Goal: Task Accomplishment & Management: Complete application form

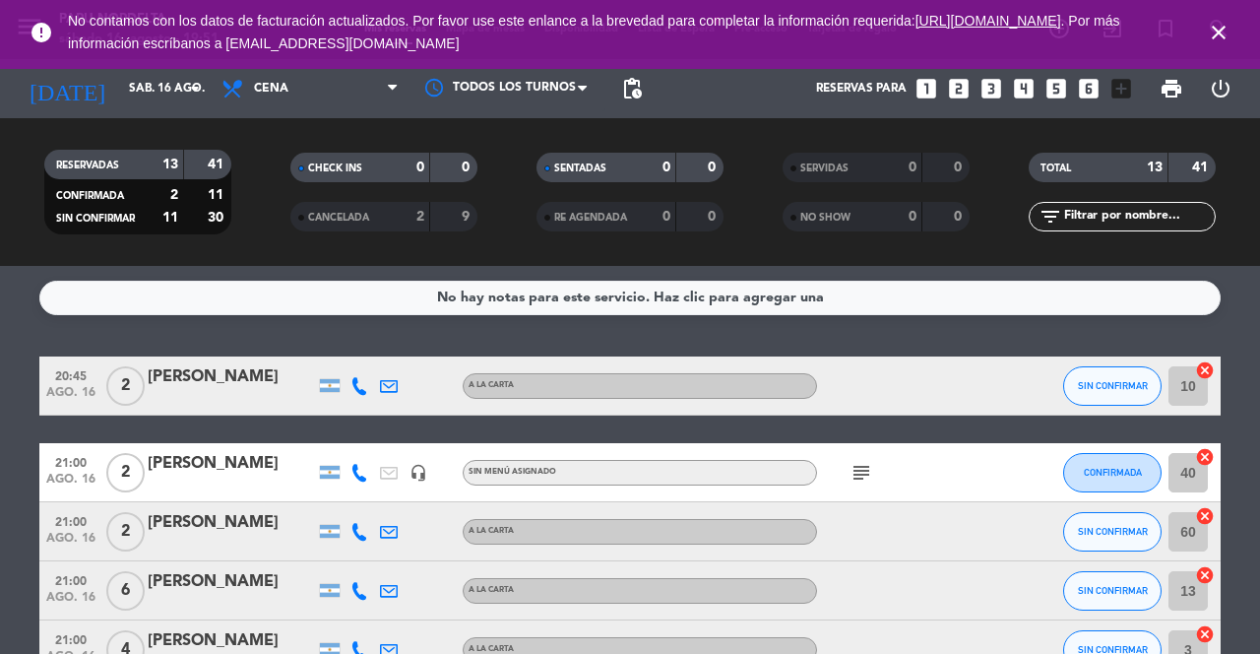
click at [1213, 26] on icon "close" at bounding box center [1219, 33] width 24 height 24
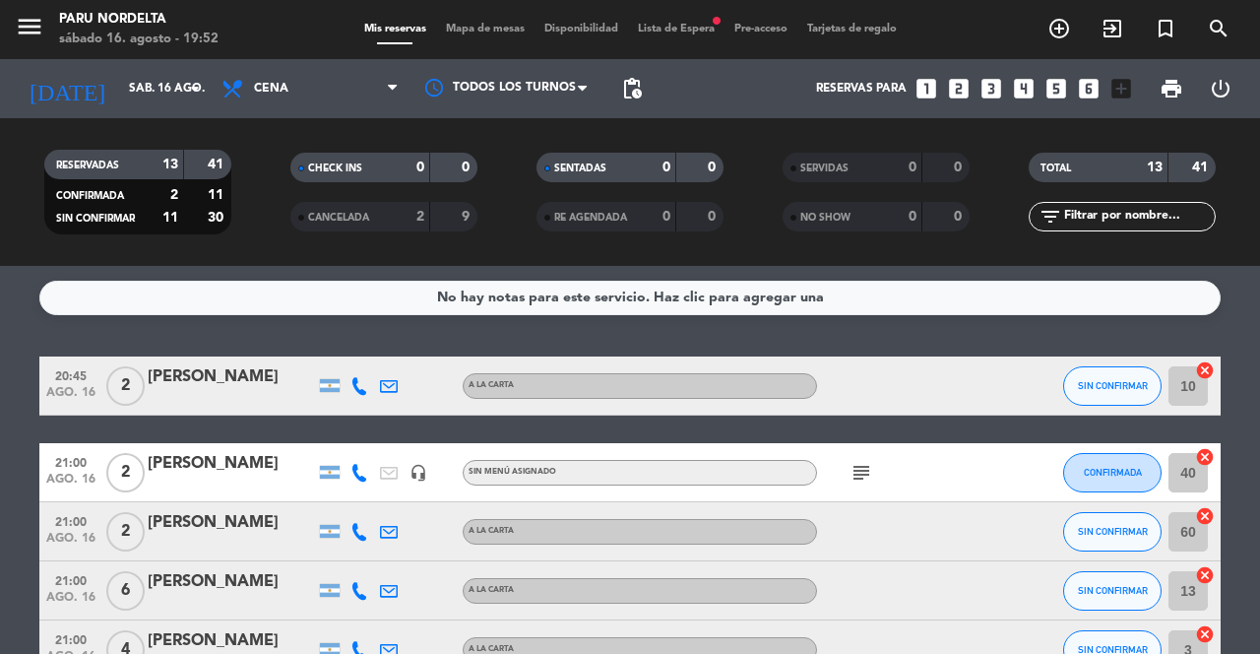
click at [490, 34] on div "Mis reservas Mapa de mesas Disponibilidad Lista de Espera fiber_manual_record P…" at bounding box center [630, 30] width 552 height 18
click at [482, 31] on span "Mapa de mesas" at bounding box center [485, 29] width 98 height 11
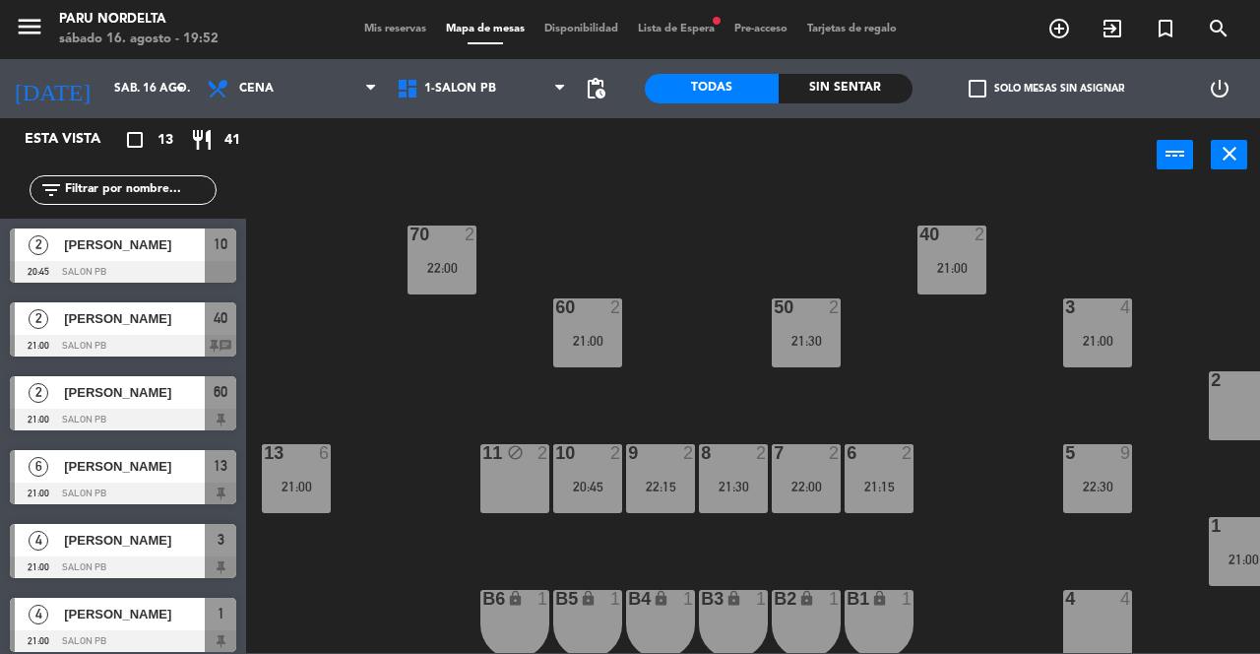
click at [744, 323] on div "70 2 22:00 40 2 21:00 60 2 21:00 50 2 21:30 3 4 21:00 2 8 13 6 21:00 11 block 2…" at bounding box center [759, 422] width 1001 height 462
click at [509, 480] on div "11 block 2" at bounding box center [515, 478] width 69 height 69
click at [738, 385] on div "70 2 22:00 40 2 21:00 60 2 21:00 50 2 21:30 3 4 21:00 2 8 13 6 21:00 11 block 2…" at bounding box center [759, 422] width 1001 height 462
click at [450, 266] on div "22:00" at bounding box center [442, 268] width 69 height 14
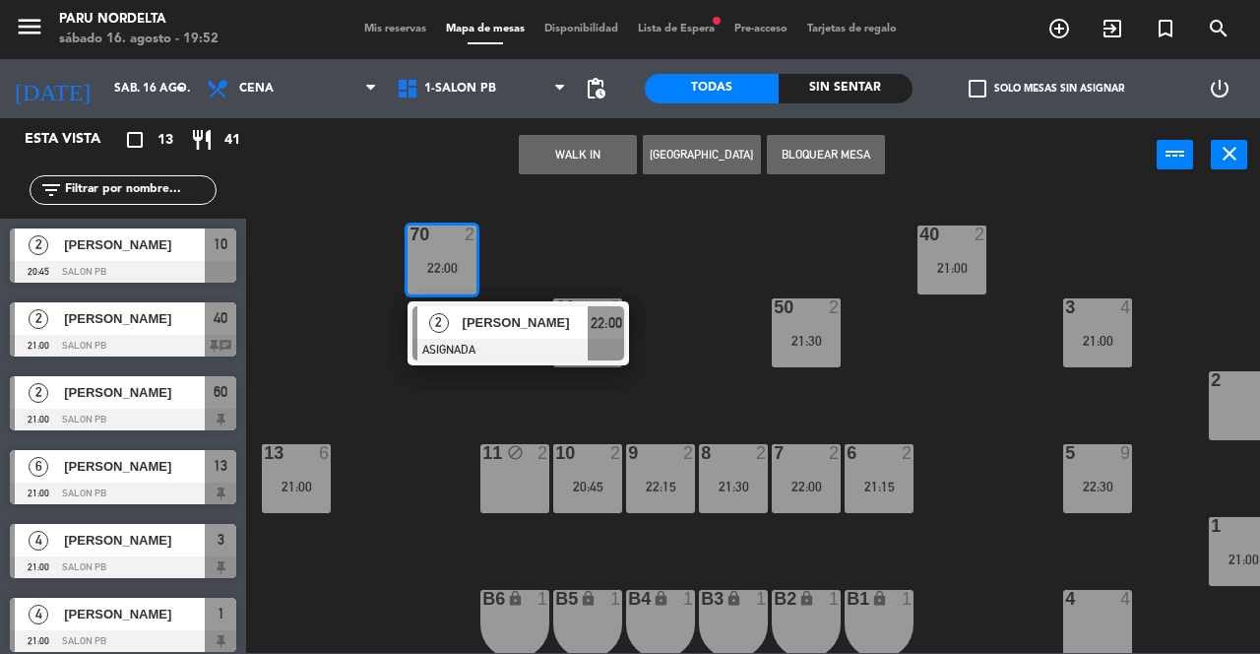
click at [451, 474] on div "70 2 22:00 2 [PERSON_NAME] ASIGNADA 22:00 40 2 21:00 60 2 21:00 50 2 21:30 3 4 …" at bounding box center [759, 422] width 1001 height 462
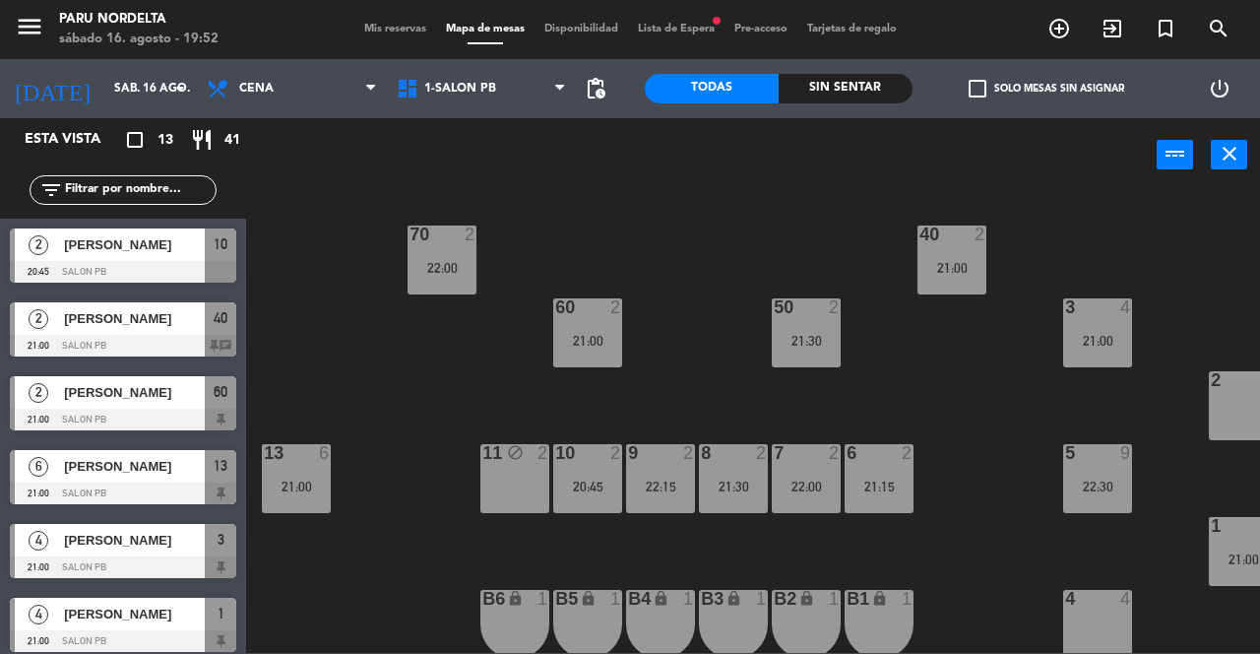
scroll to position [17, 0]
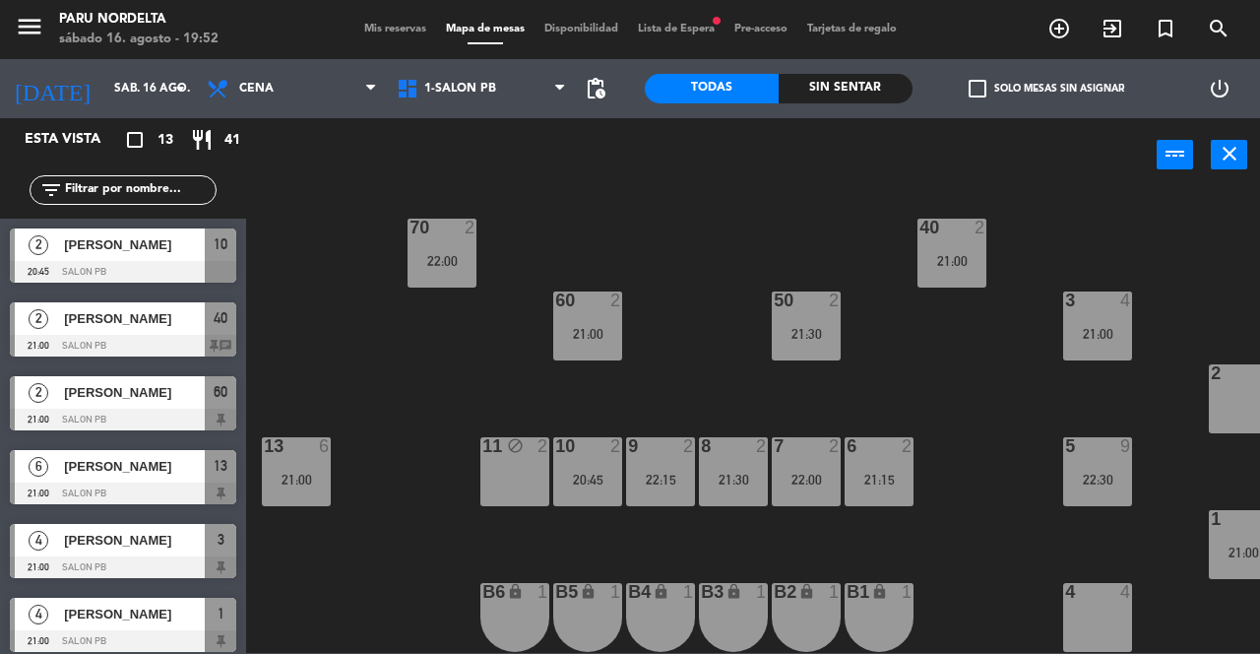
click at [1096, 327] on div "21:00" at bounding box center [1097, 334] width 69 height 14
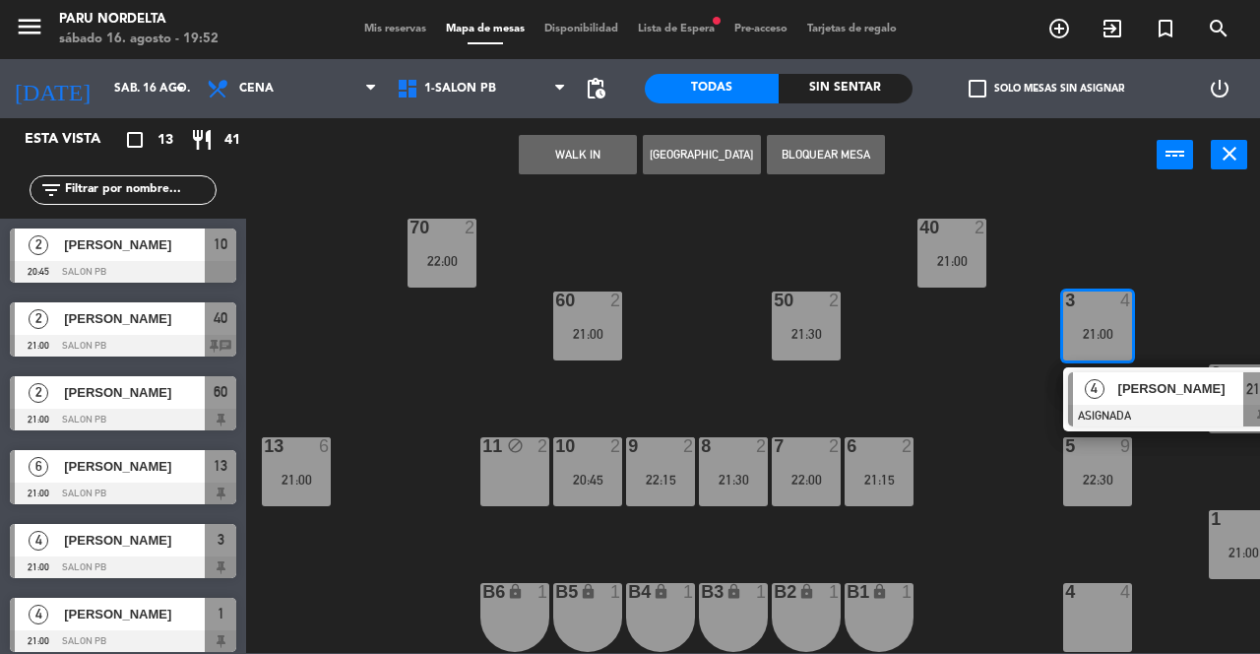
click at [977, 572] on div "70 2 22:00 40 2 21:00 60 2 21:00 50 2 21:30 3 4 21:00 4 [PERSON_NAME] ASIGNADA …" at bounding box center [759, 422] width 1001 height 462
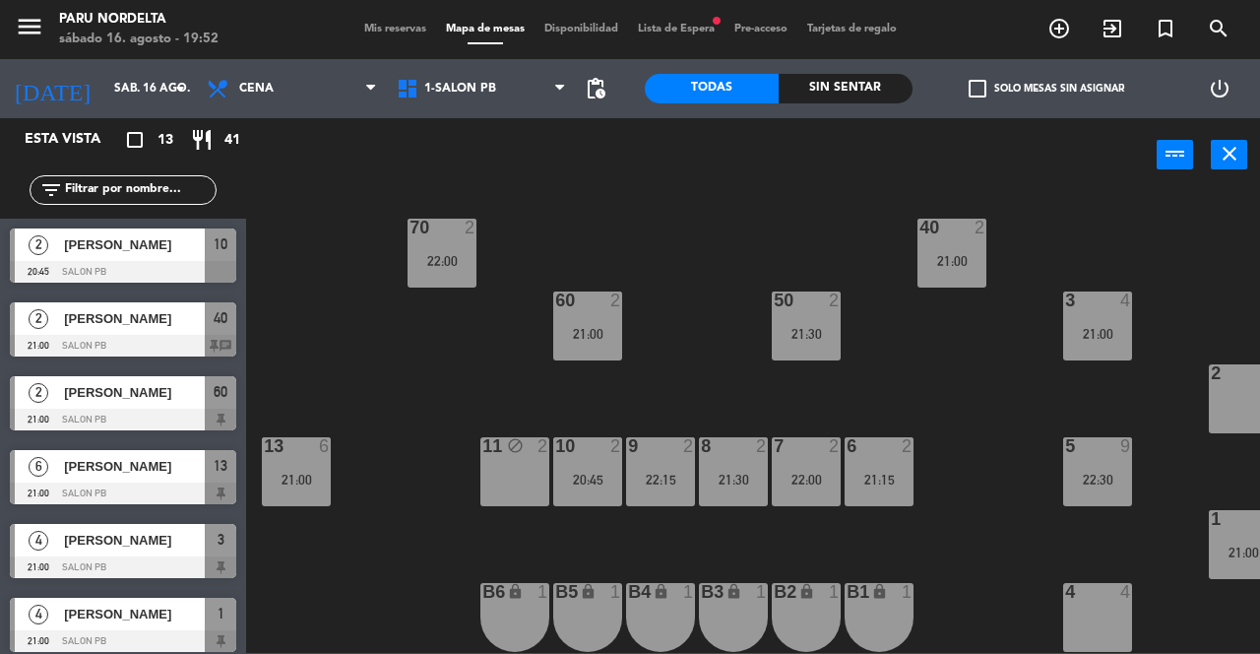
click at [1222, 402] on div "2 8" at bounding box center [1243, 398] width 69 height 69
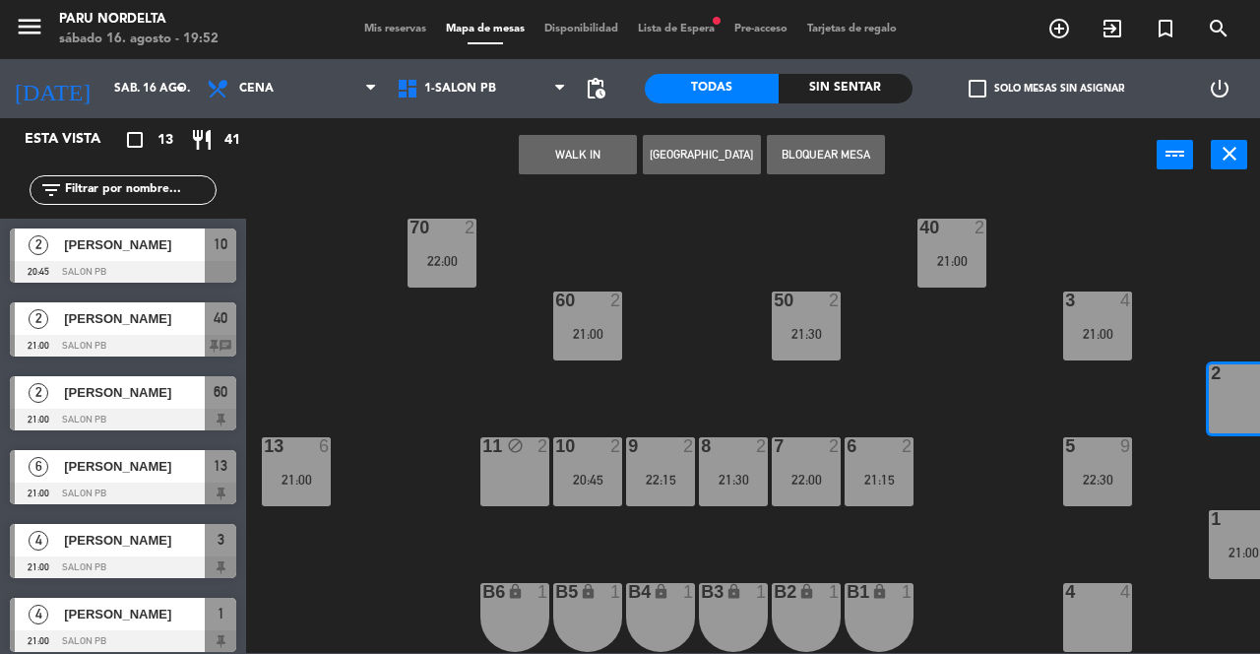
click at [734, 173] on button "[GEOGRAPHIC_DATA]" at bounding box center [702, 154] width 118 height 39
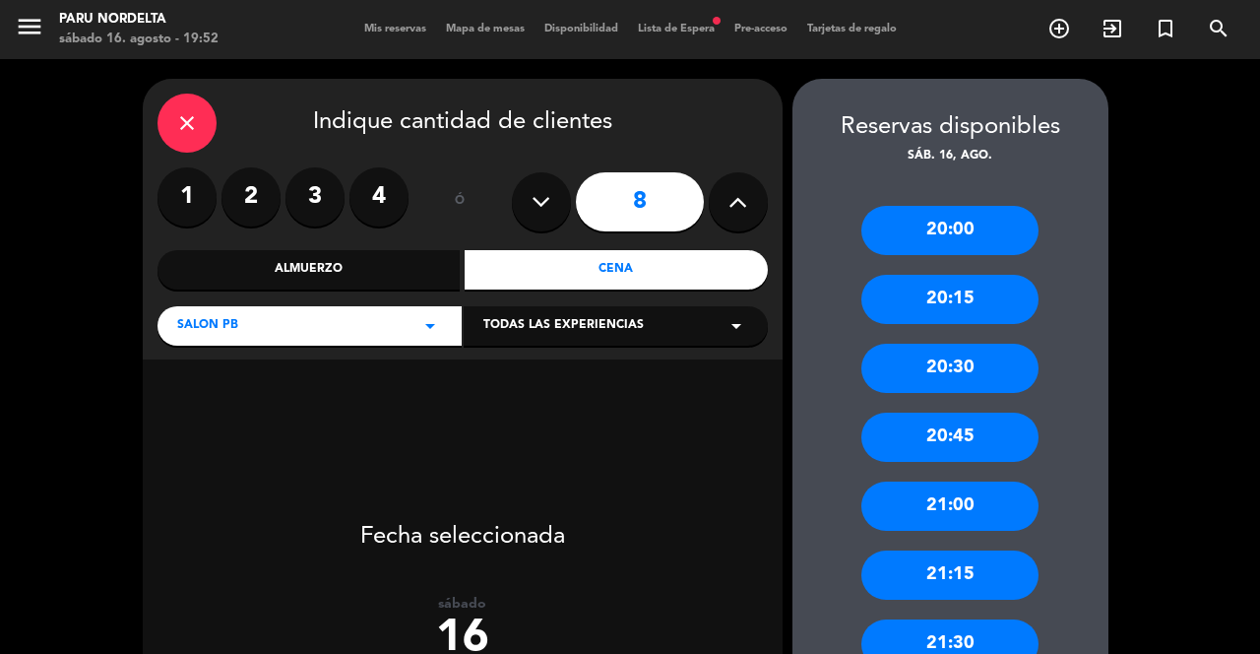
click at [387, 203] on label "4" at bounding box center [379, 196] width 59 height 59
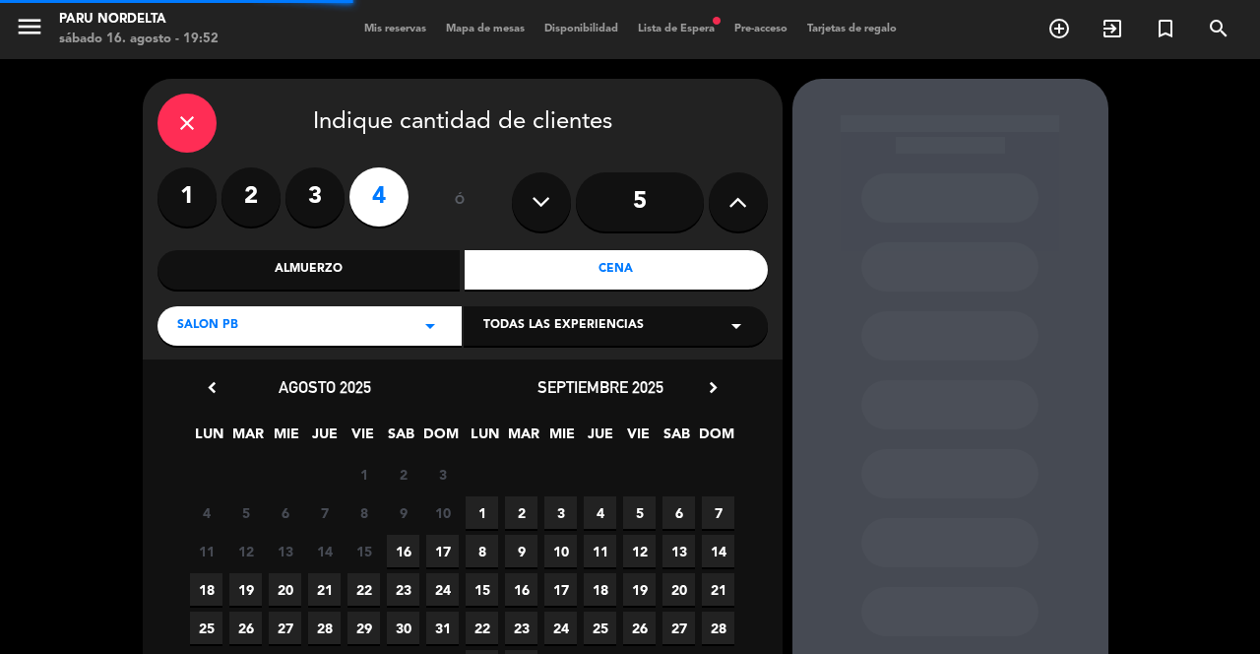
click at [660, 279] on div "Cena" at bounding box center [616, 269] width 303 height 39
click at [411, 555] on span "16" at bounding box center [403, 551] width 32 height 32
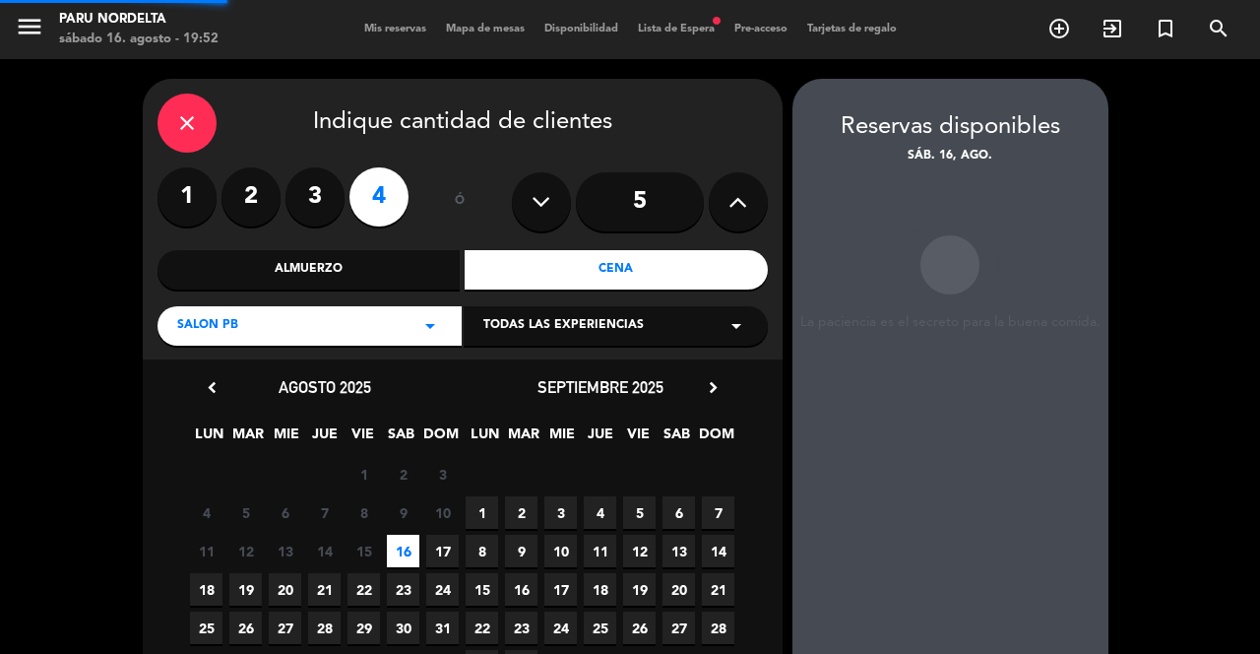
scroll to position [56, 0]
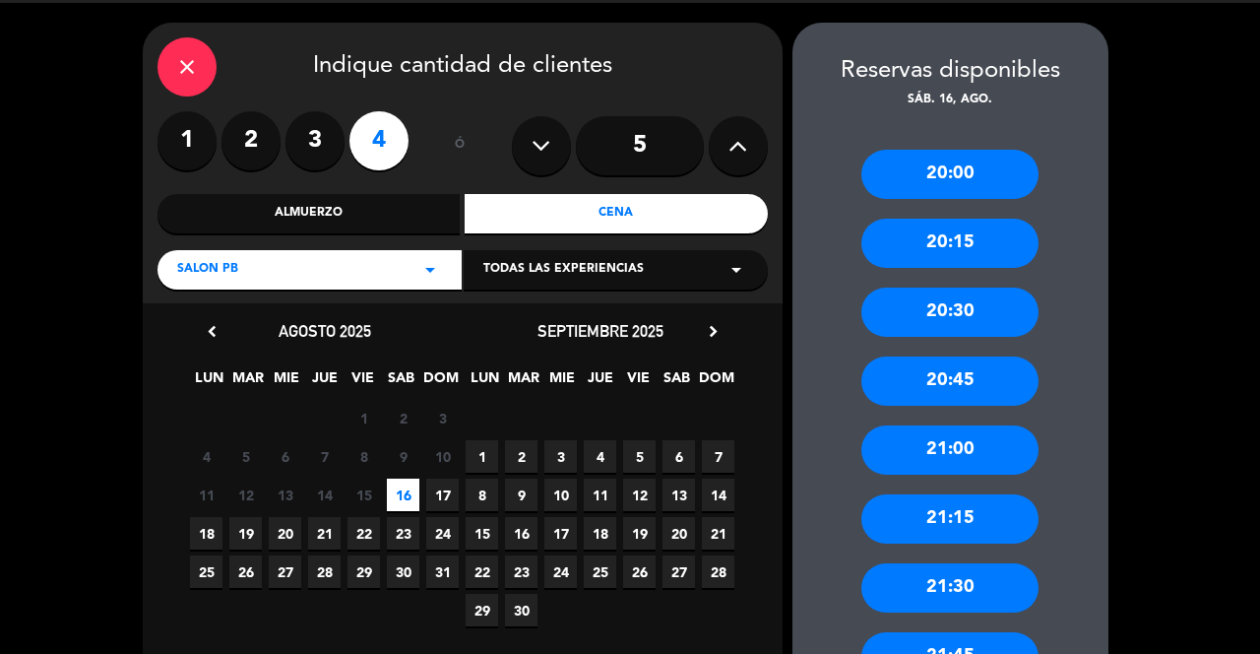
click at [975, 442] on div "21:00" at bounding box center [950, 449] width 177 height 49
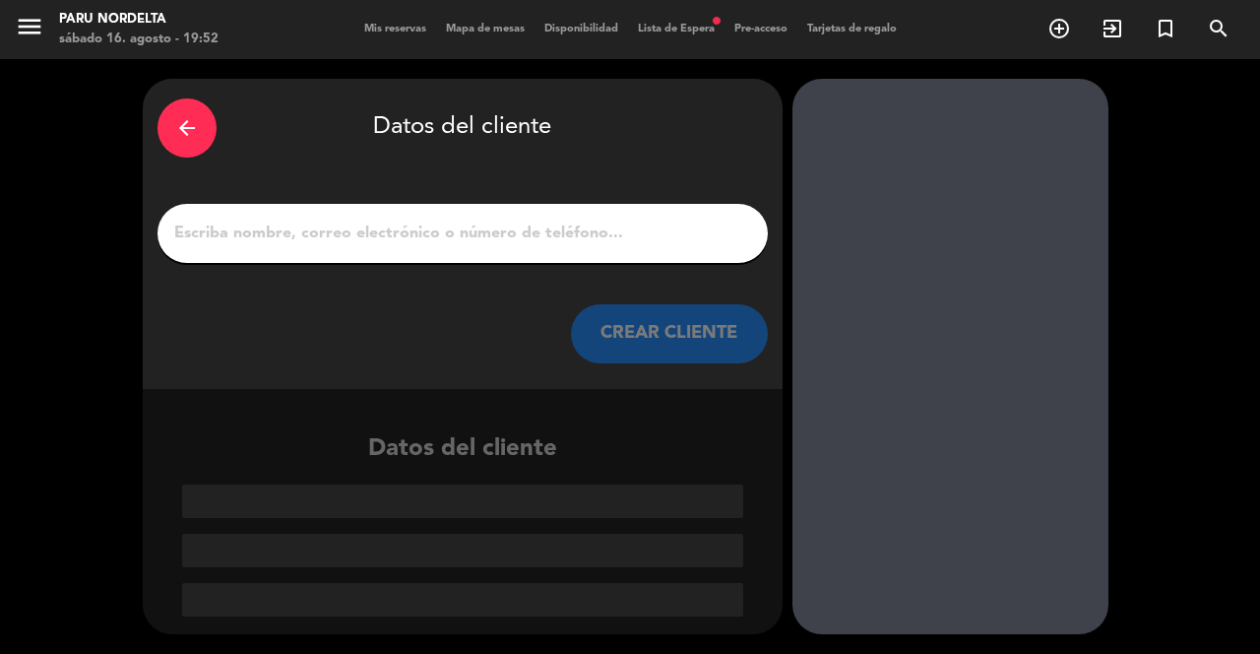
scroll to position [0, 0]
click at [649, 220] on input "1" at bounding box center [462, 234] width 581 height 28
click at [619, 220] on input "1" at bounding box center [462, 234] width 581 height 28
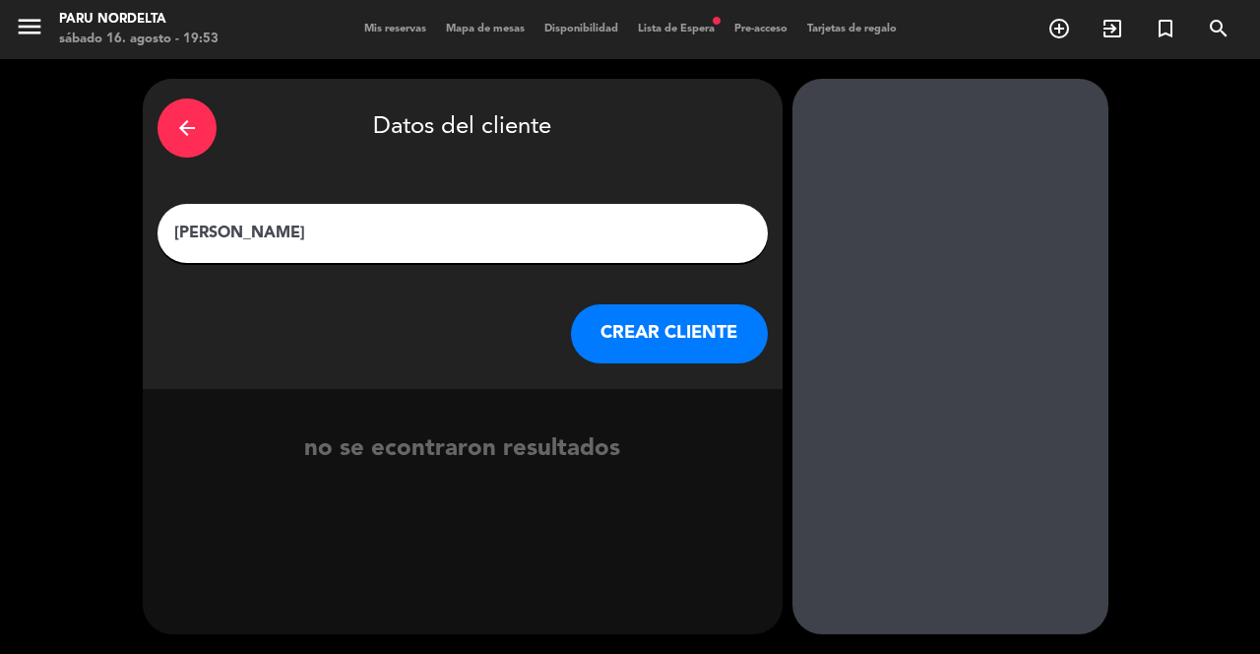
click at [588, 220] on input "[PERSON_NAME]" at bounding box center [462, 234] width 581 height 28
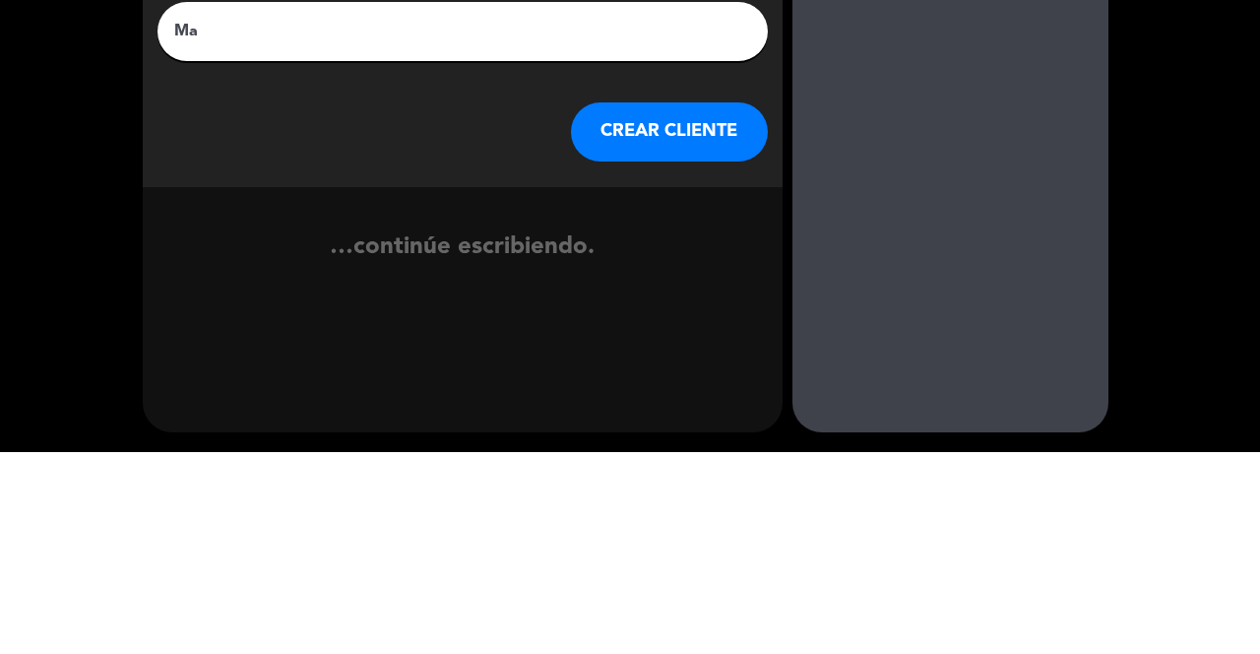
type input "M"
type input "[PERSON_NAME]"
click at [701, 316] on button "CREAR CLIENTE" at bounding box center [669, 333] width 197 height 59
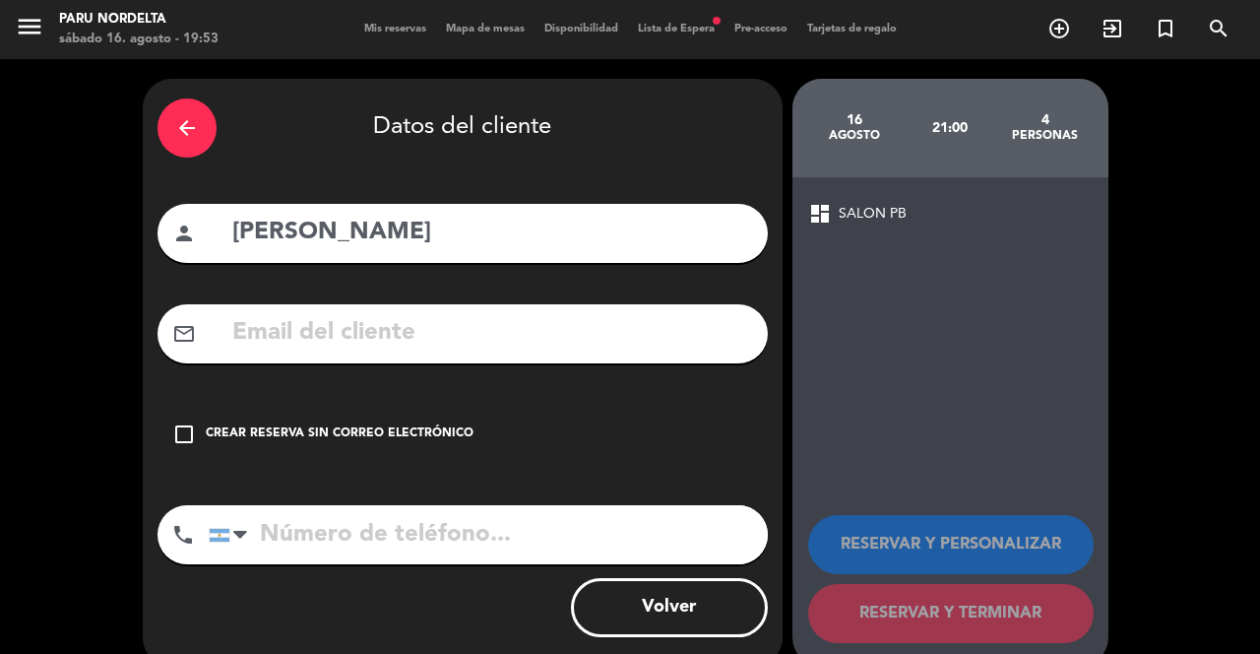
click at [398, 436] on div "check_box_outline_blank Crear reserva sin correo electrónico" at bounding box center [463, 434] width 610 height 59
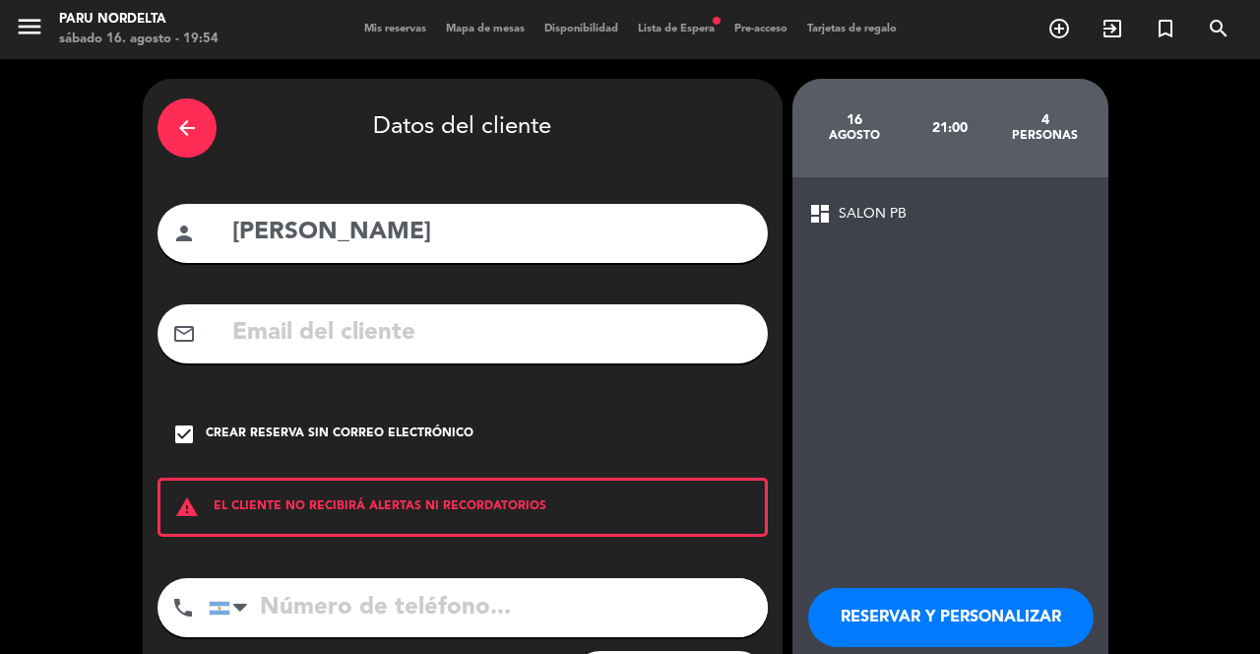
scroll to position [11, 0]
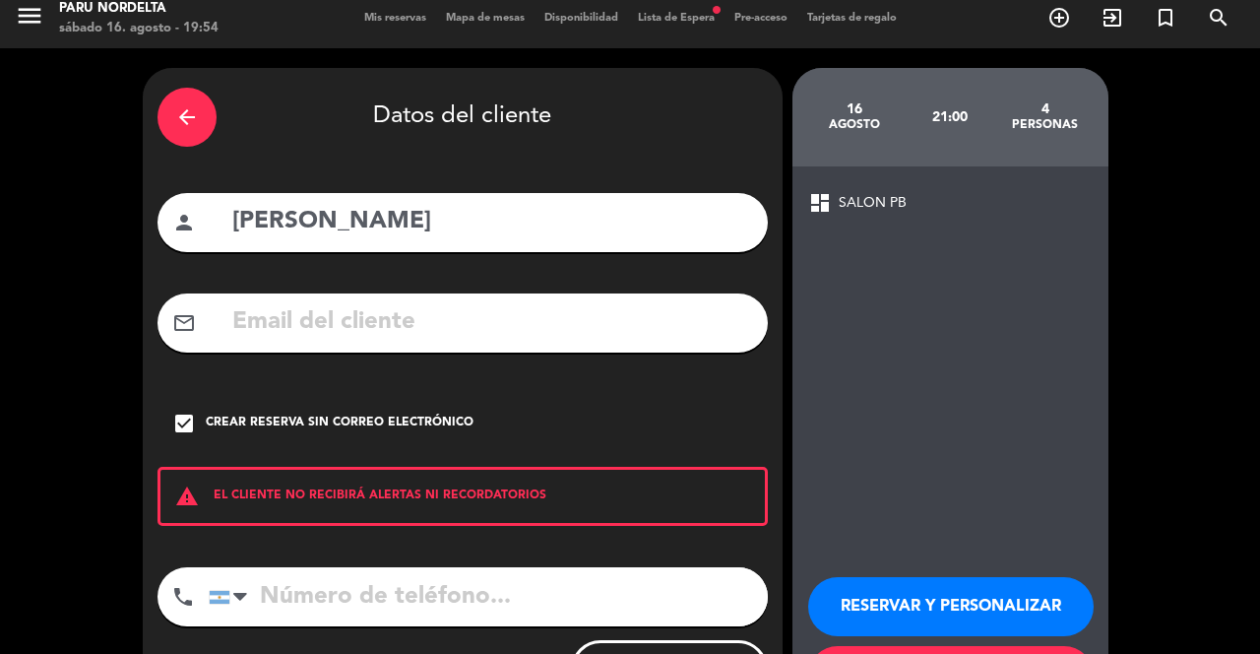
click at [467, 567] on input "tel" at bounding box center [488, 596] width 559 height 59
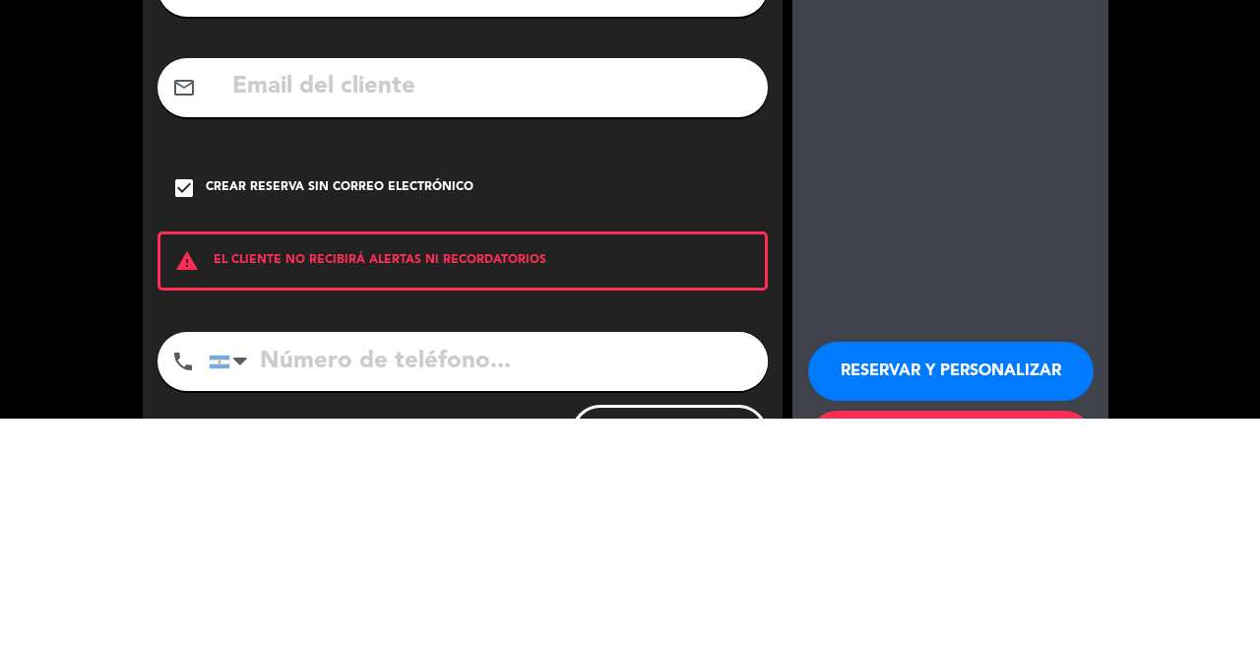
scroll to position [95, 0]
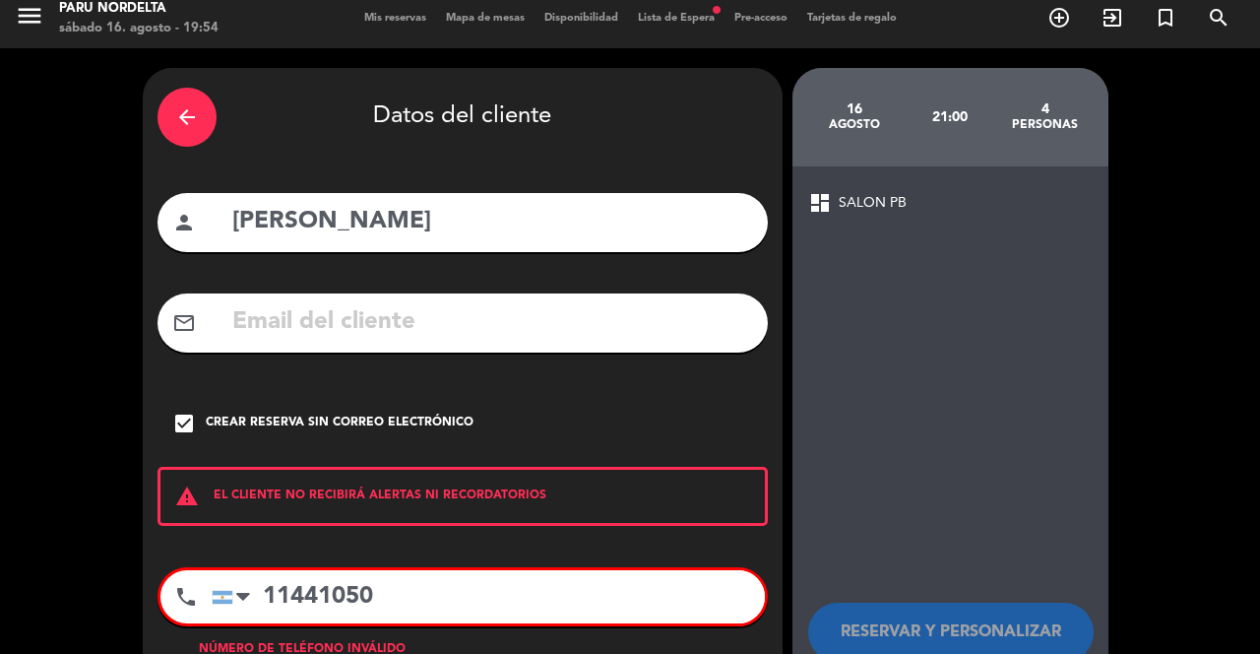
click at [600, 570] on input "11441050" at bounding box center [488, 596] width 553 height 53
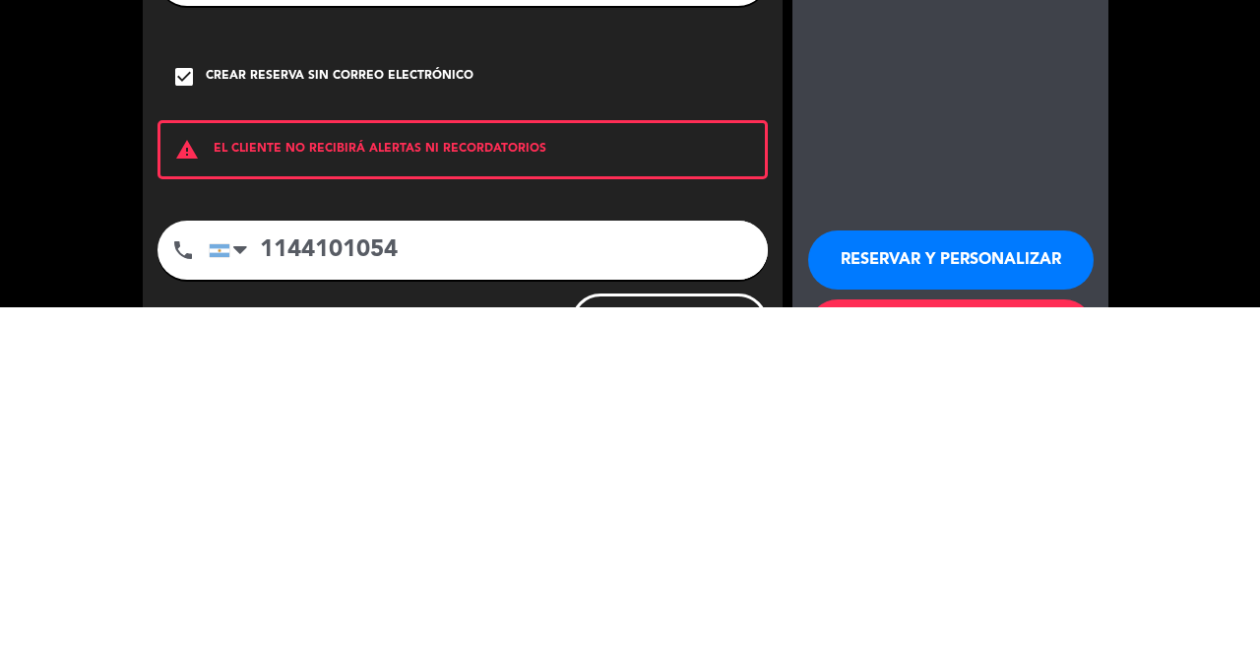
type input "1144101054"
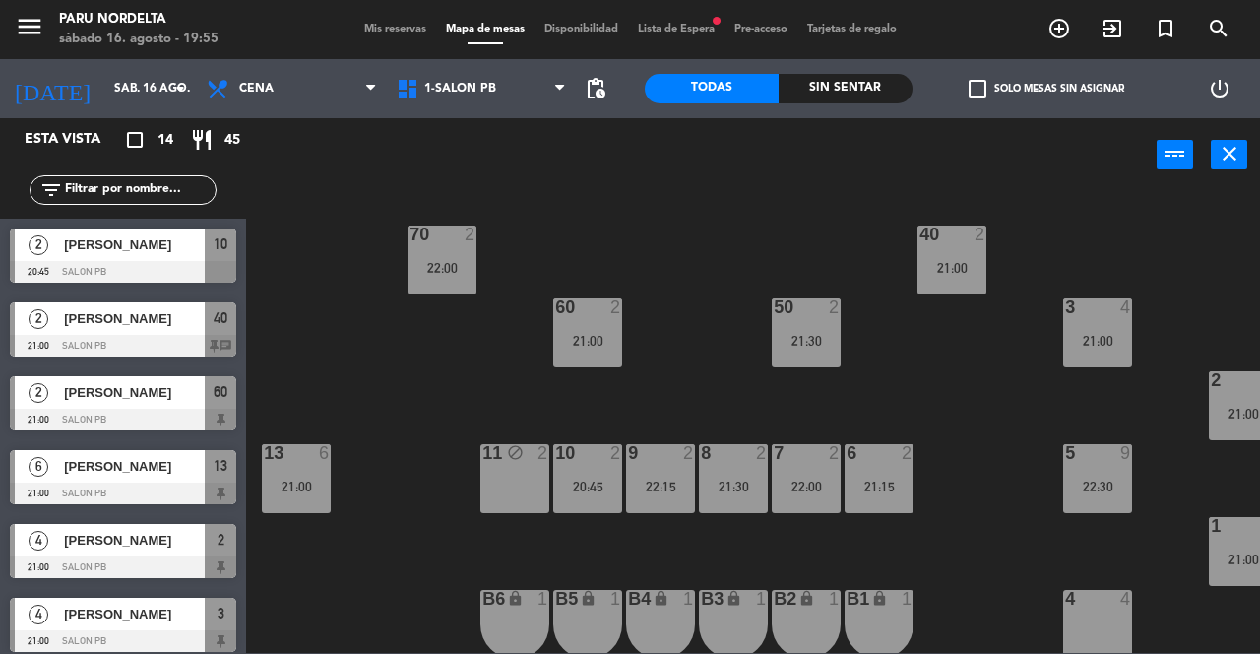
click at [1191, 421] on div "70 2 22:00 40 2 21:00 60 2 21:00 50 2 21:30 3 4 21:00 2 4 21:00 13 6 21:00 11 b…" at bounding box center [759, 422] width 1001 height 462
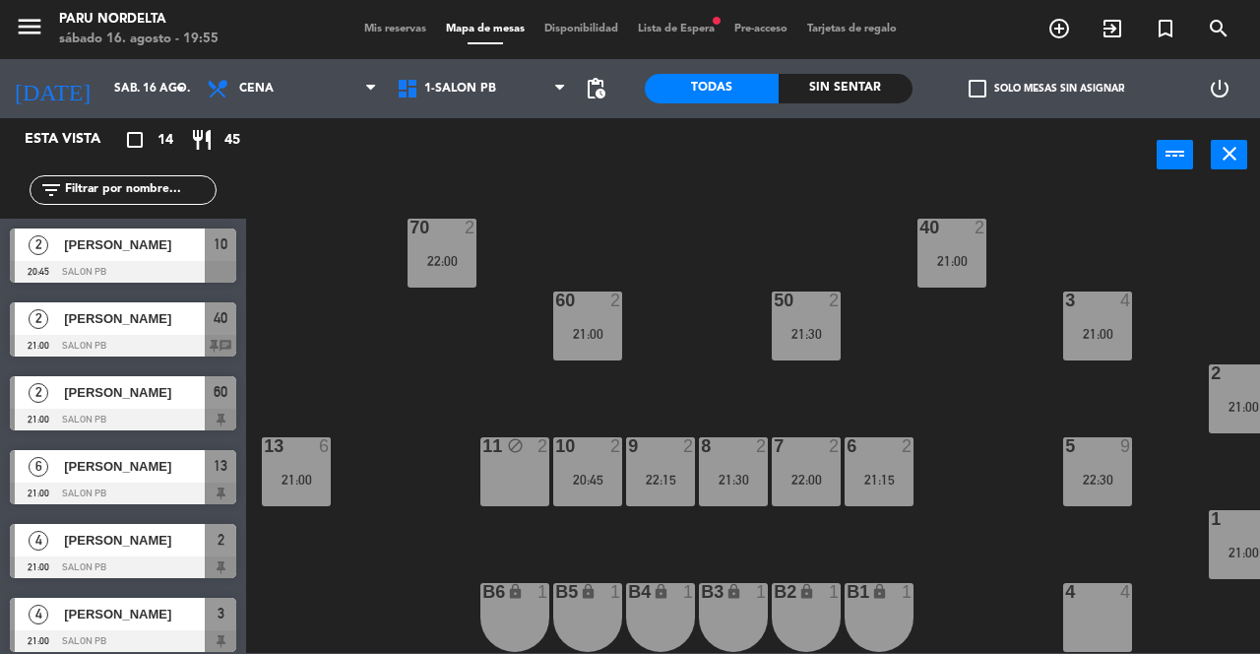
click at [1125, 599] on div "4 4" at bounding box center [1097, 617] width 69 height 69
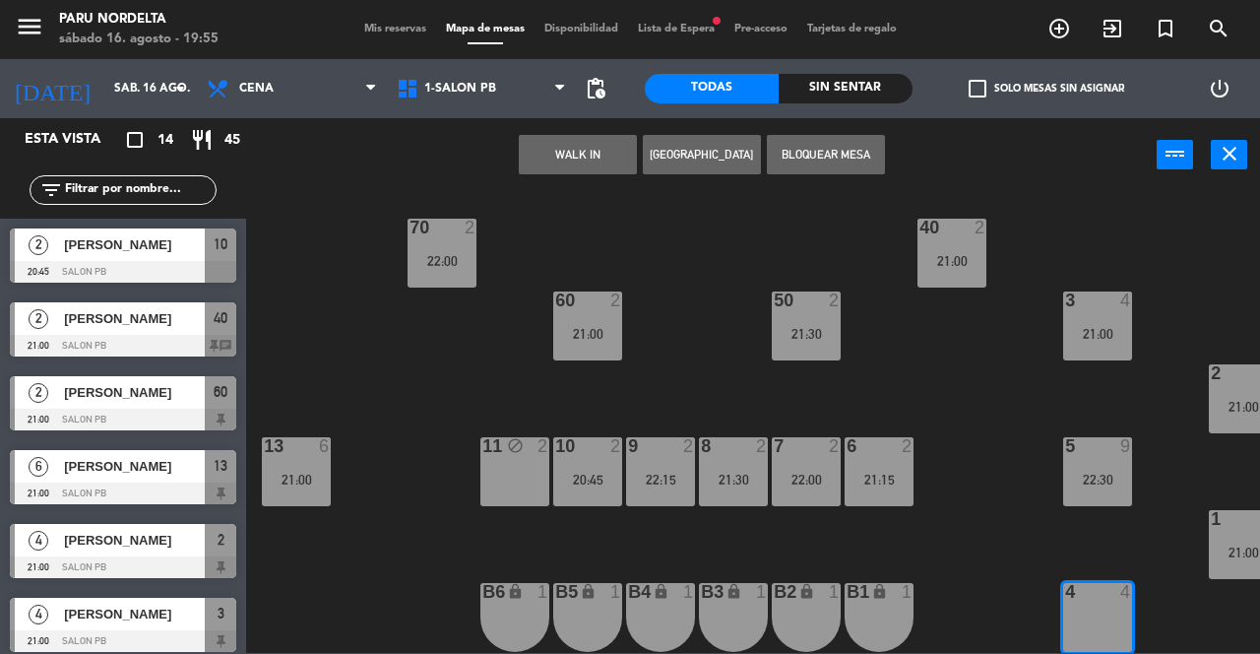
click at [857, 150] on button "Bloquear Mesa" at bounding box center [826, 154] width 118 height 39
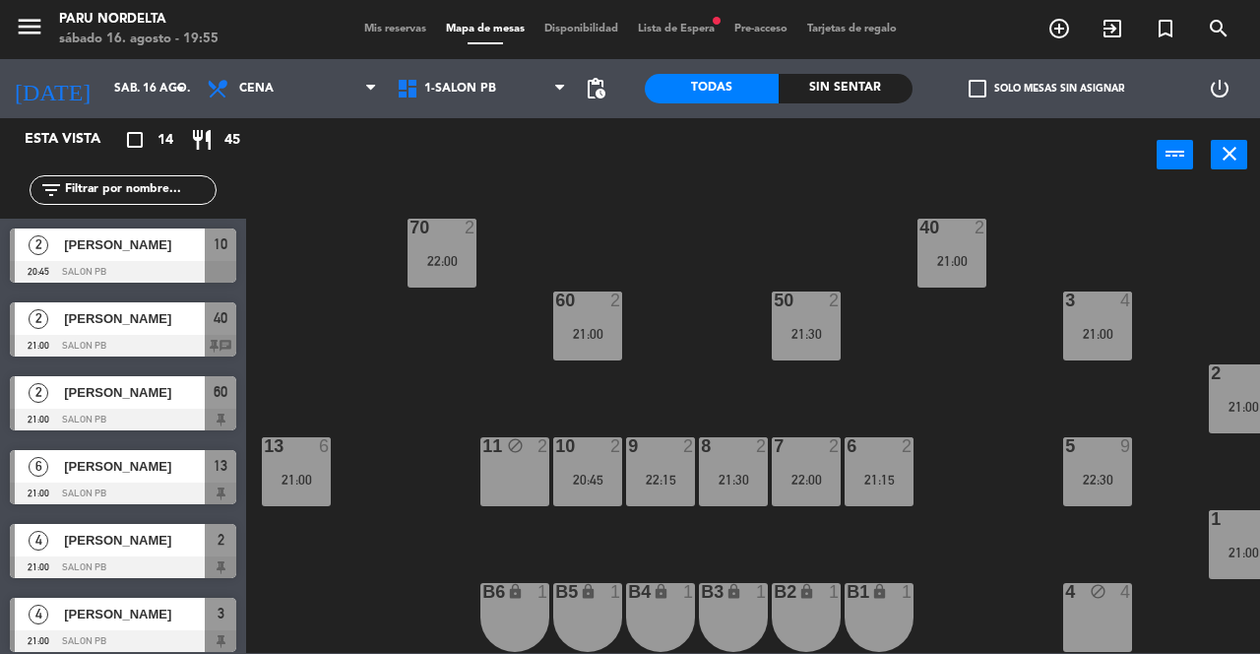
click at [670, 25] on span "Lista de Espera fiber_manual_record" at bounding box center [676, 29] width 96 height 11
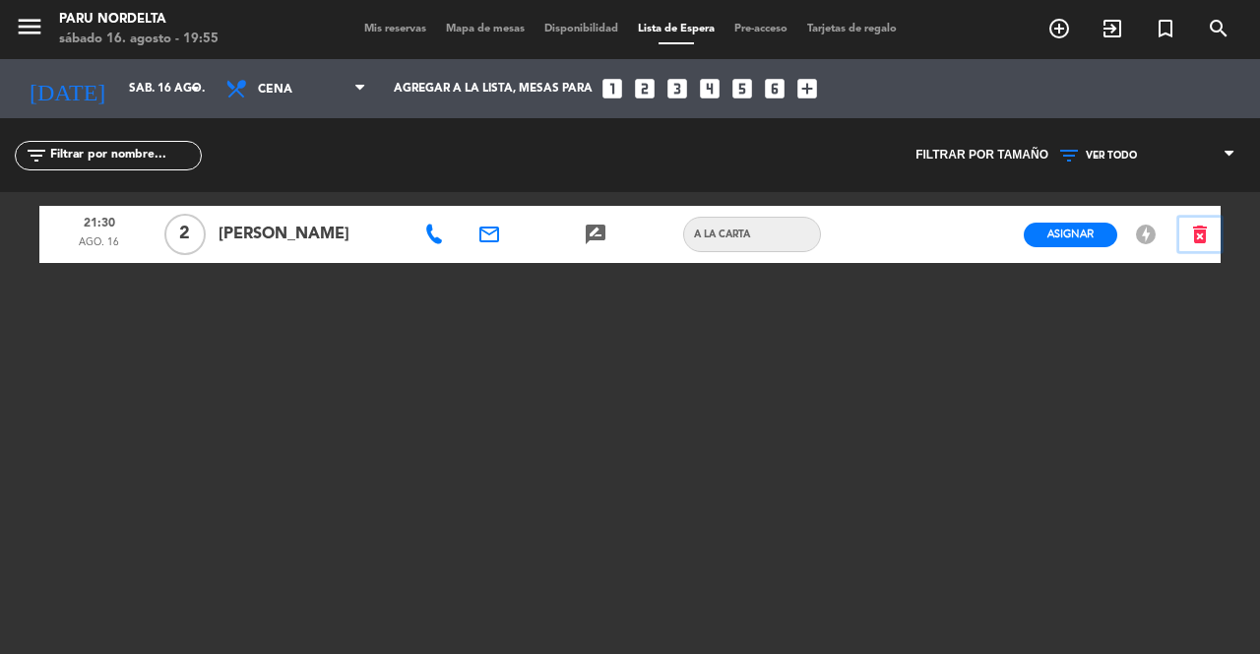
click at [1201, 223] on icon "delete_forever" at bounding box center [1201, 235] width 24 height 24
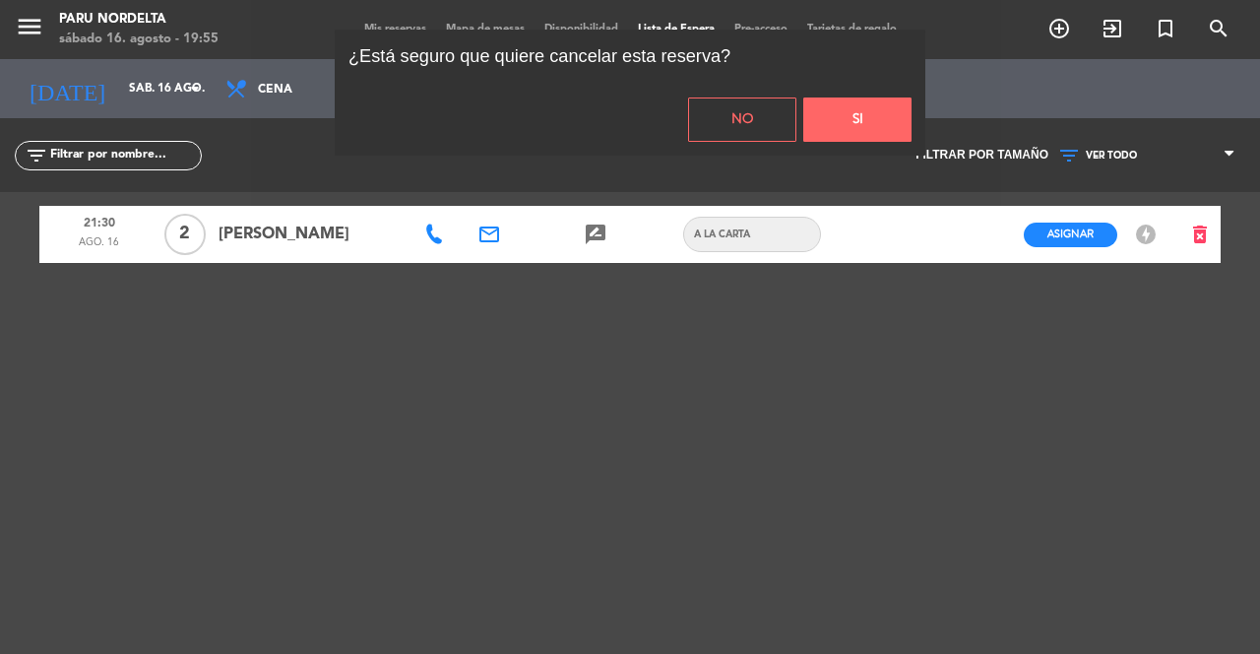
click at [867, 118] on button "Si" at bounding box center [857, 119] width 108 height 44
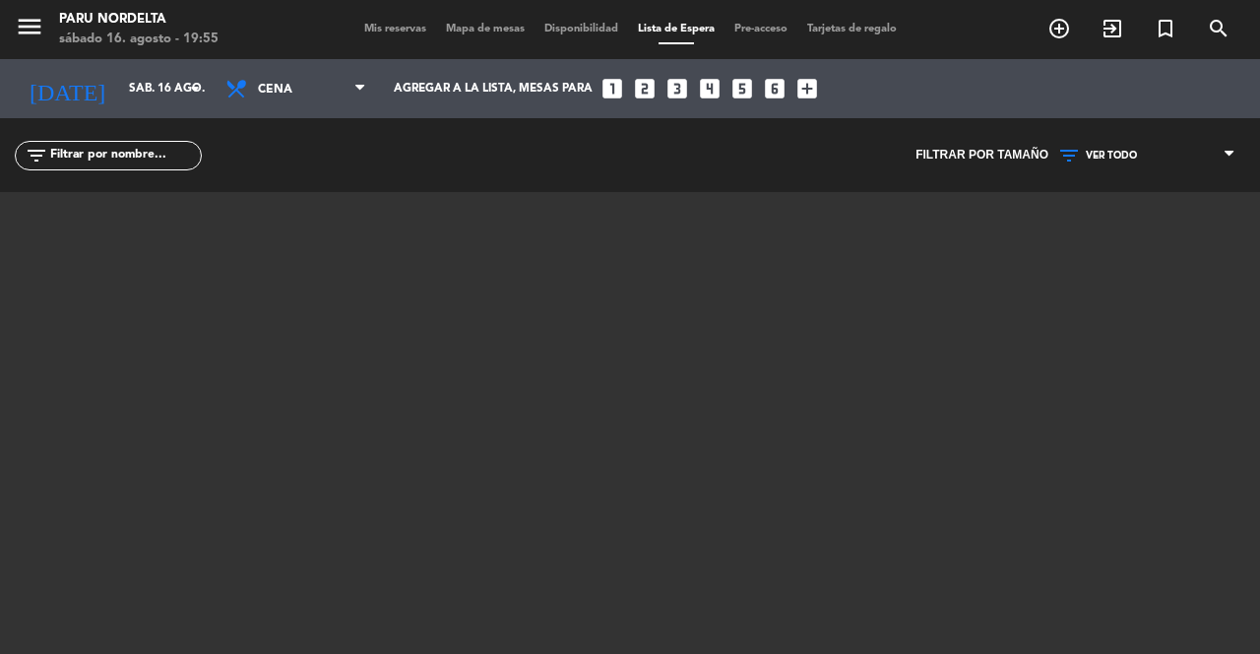
click at [381, 49] on div "menu Paru Nordelta sábado 16. agosto - 19:55 Mis reservas Mapa de mesas Disponi…" at bounding box center [630, 29] width 1260 height 59
click at [377, 30] on span "Mis reservas" at bounding box center [395, 29] width 82 height 11
